Goal: Task Accomplishment & Management: Use online tool/utility

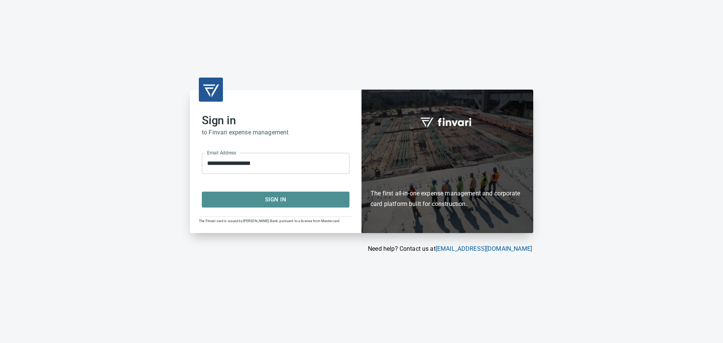
click at [270, 200] on span "Sign In" at bounding box center [275, 200] width 131 height 10
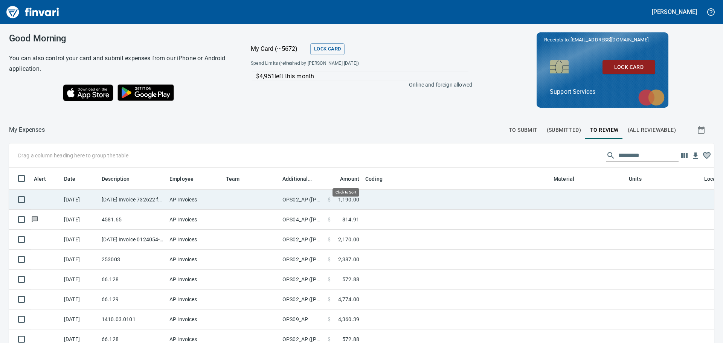
scroll to position [249, 693]
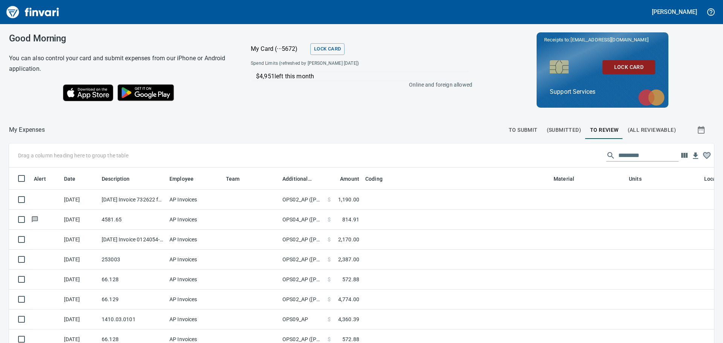
click at [512, 127] on span "To Submit" at bounding box center [523, 129] width 29 height 9
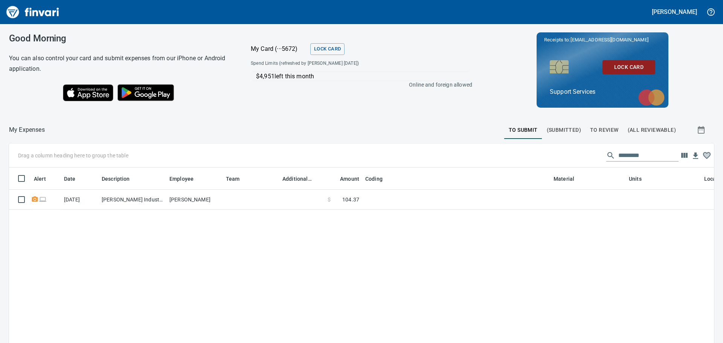
scroll to position [249, 693]
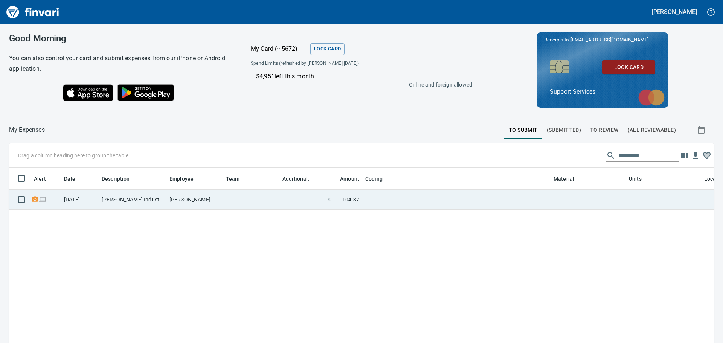
click at [260, 203] on td at bounding box center [251, 200] width 56 height 20
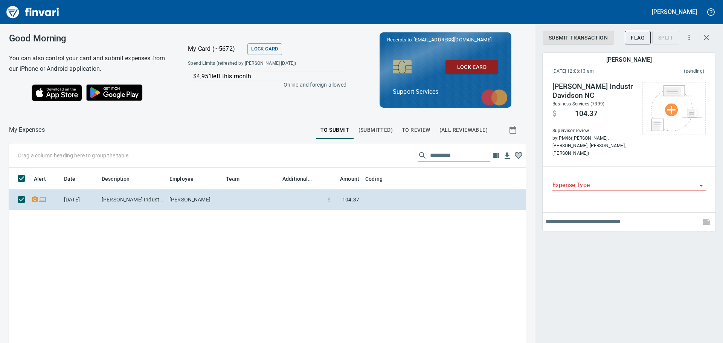
scroll to position [249, 505]
